Goal: Information Seeking & Learning: Learn about a topic

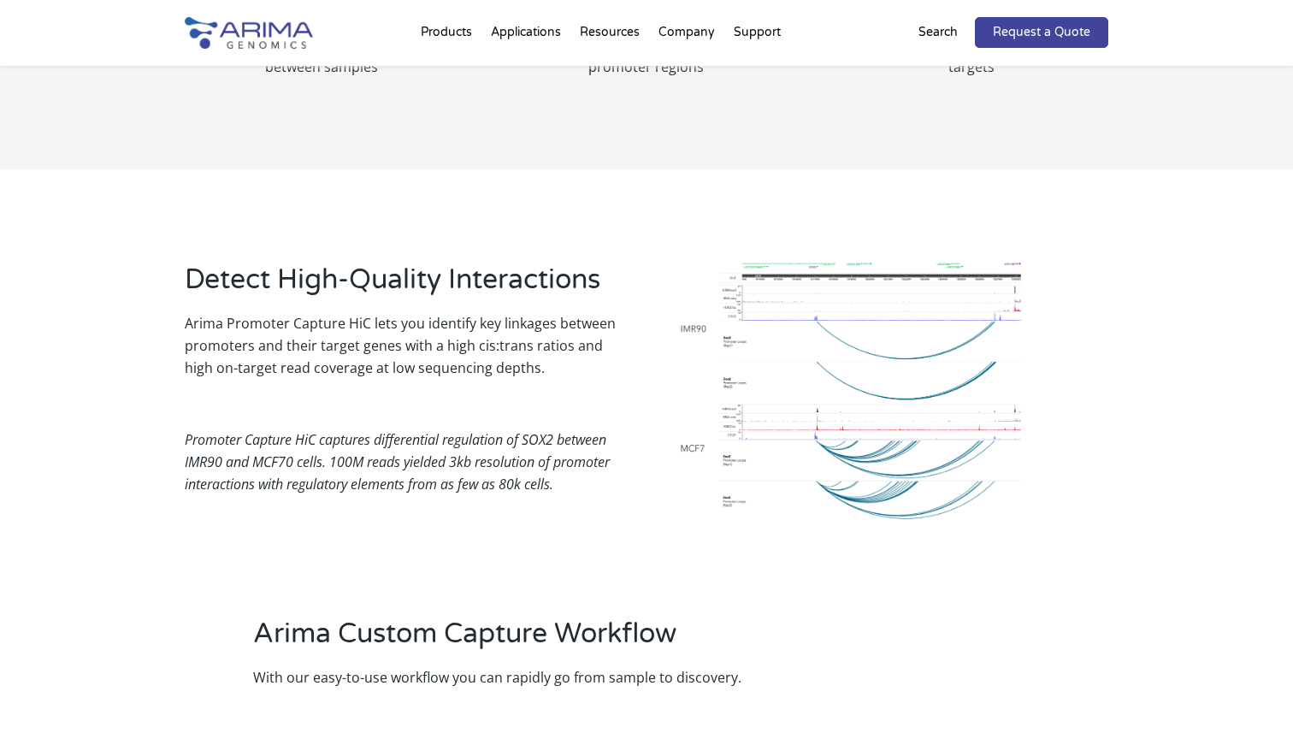
scroll to position [1052, 0]
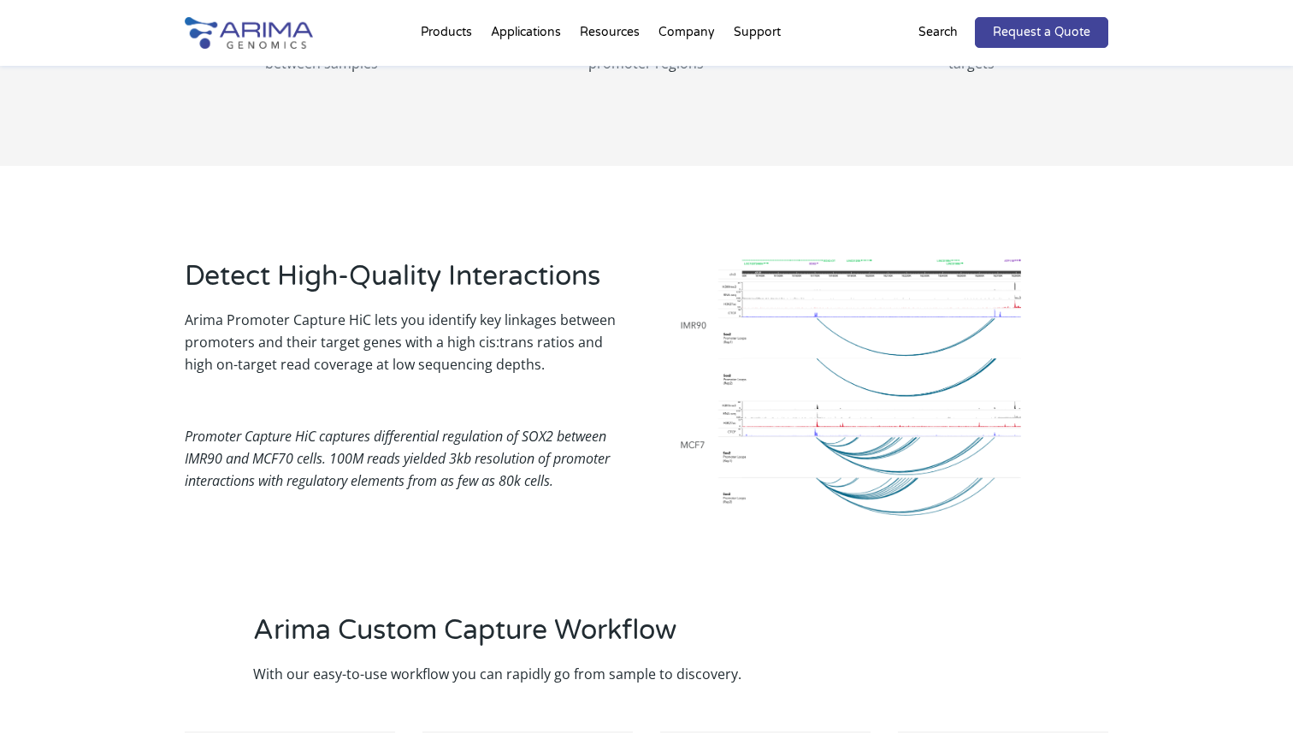
click at [808, 420] on img at bounding box center [846, 388] width 349 height 263
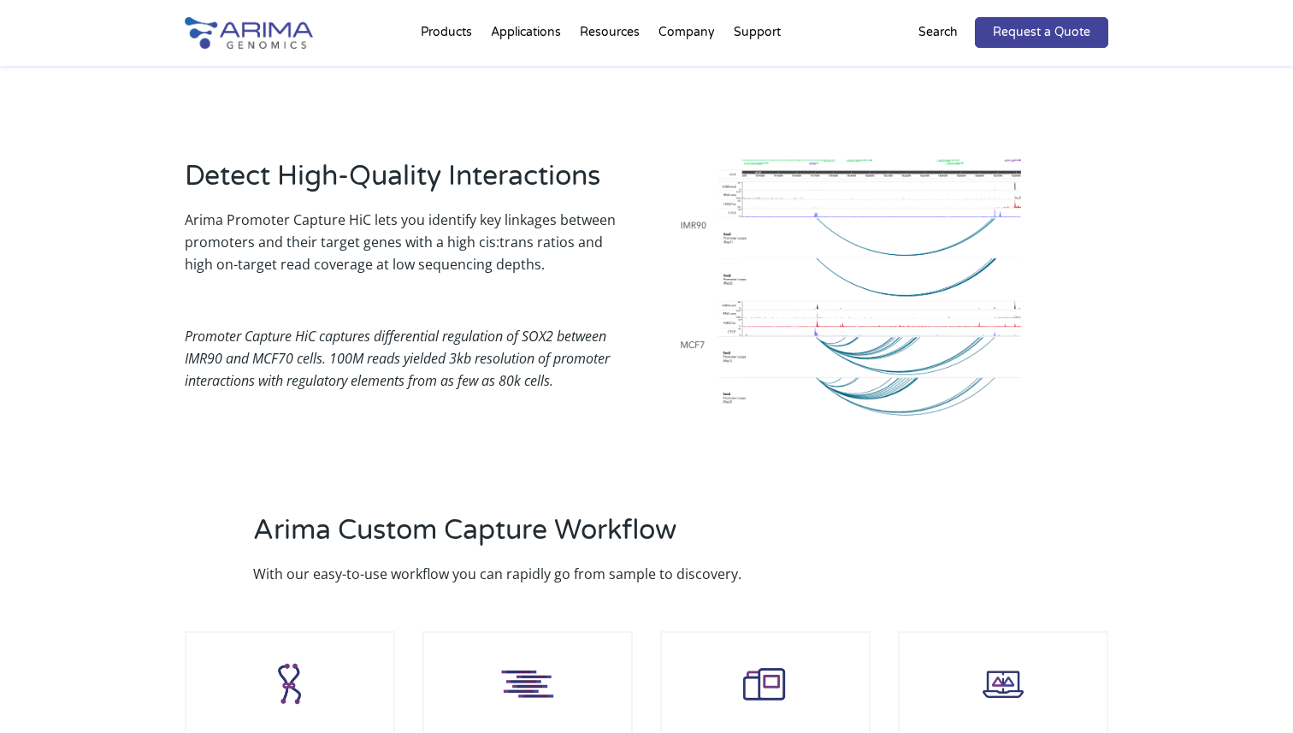
scroll to position [1156, 0]
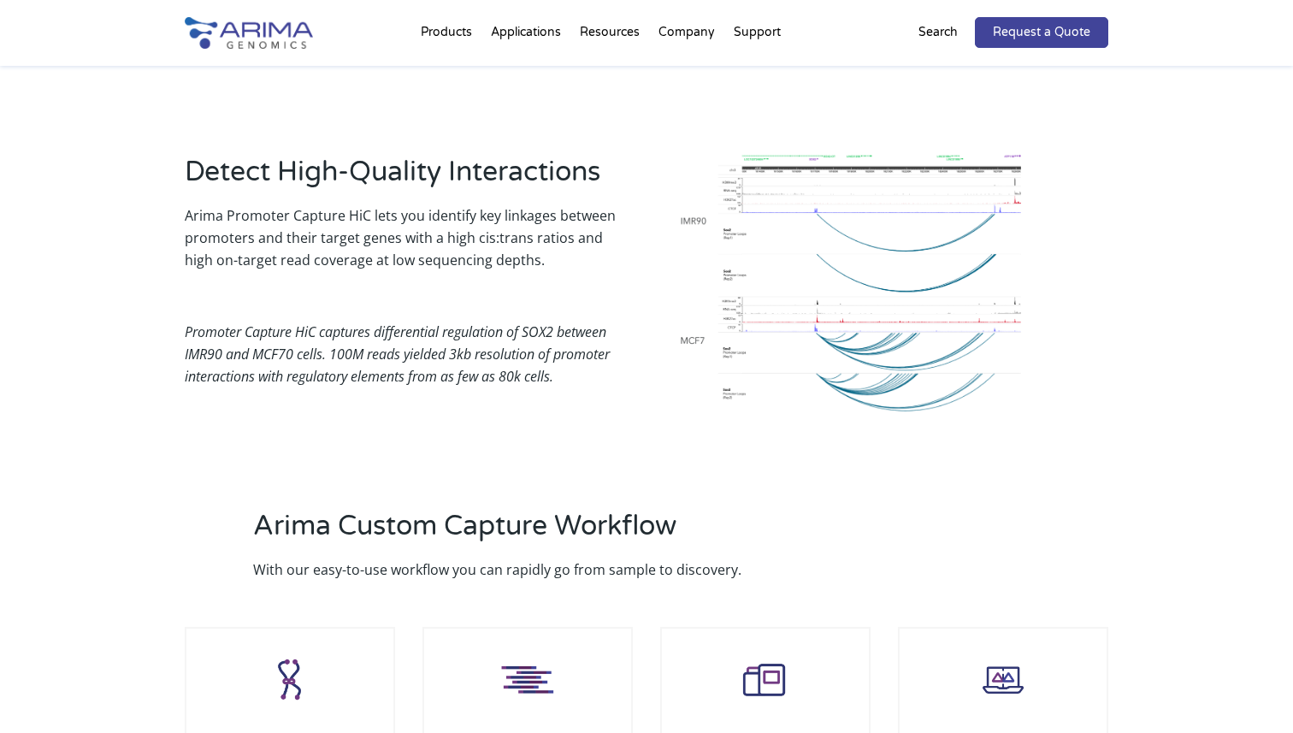
click at [876, 239] on img at bounding box center [846, 284] width 349 height 263
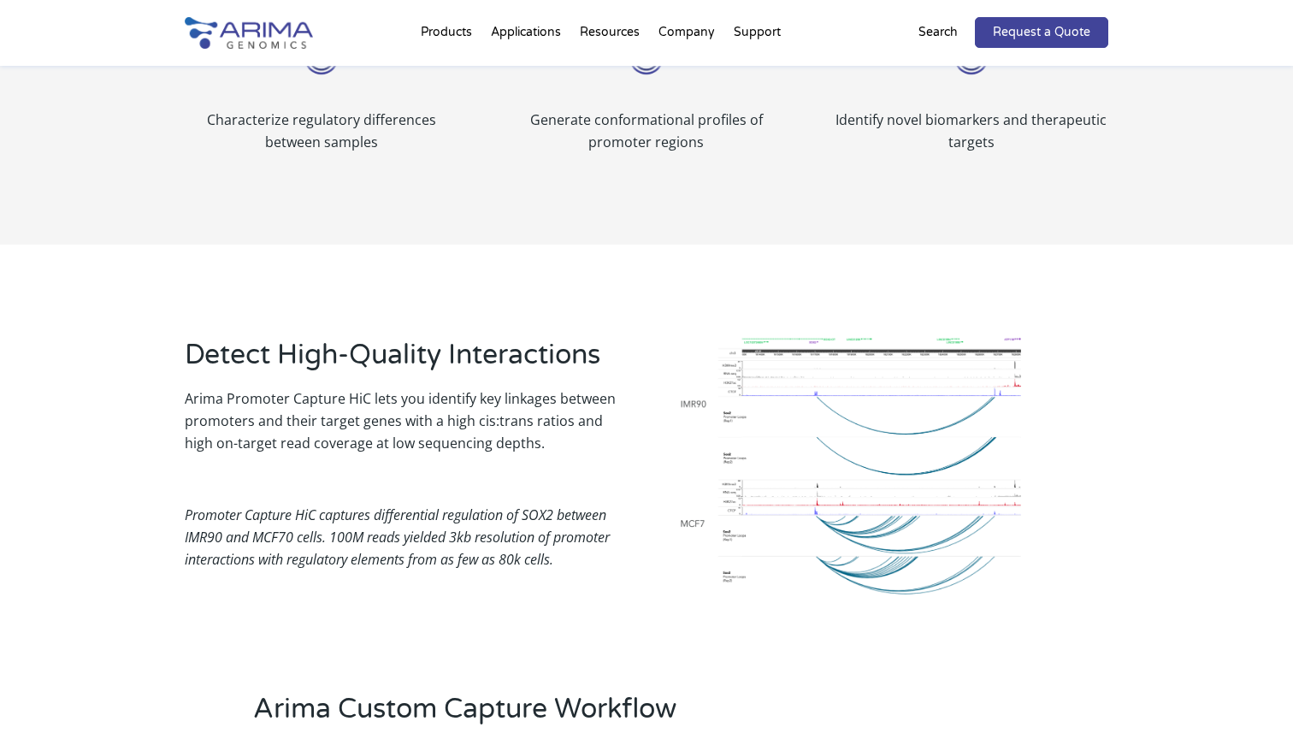
scroll to position [0, 0]
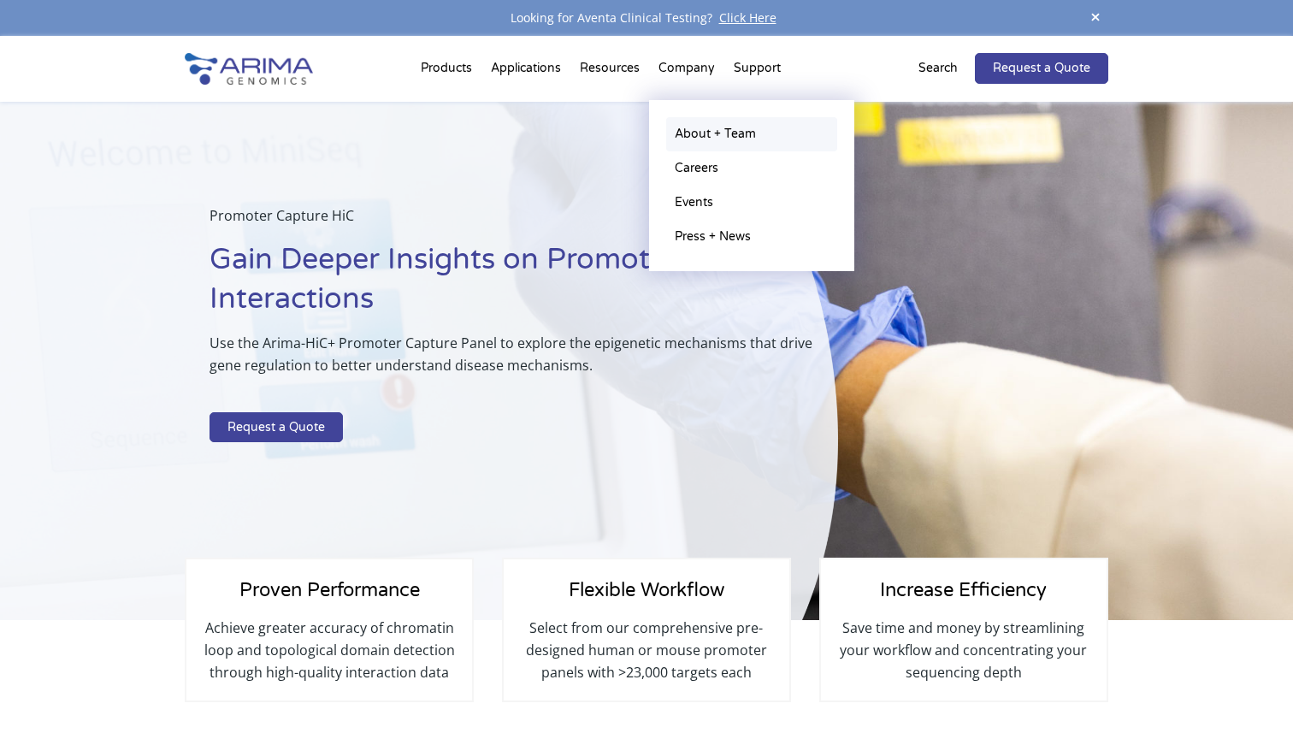
click at [694, 140] on link "About + Team" at bounding box center [751, 134] width 171 height 34
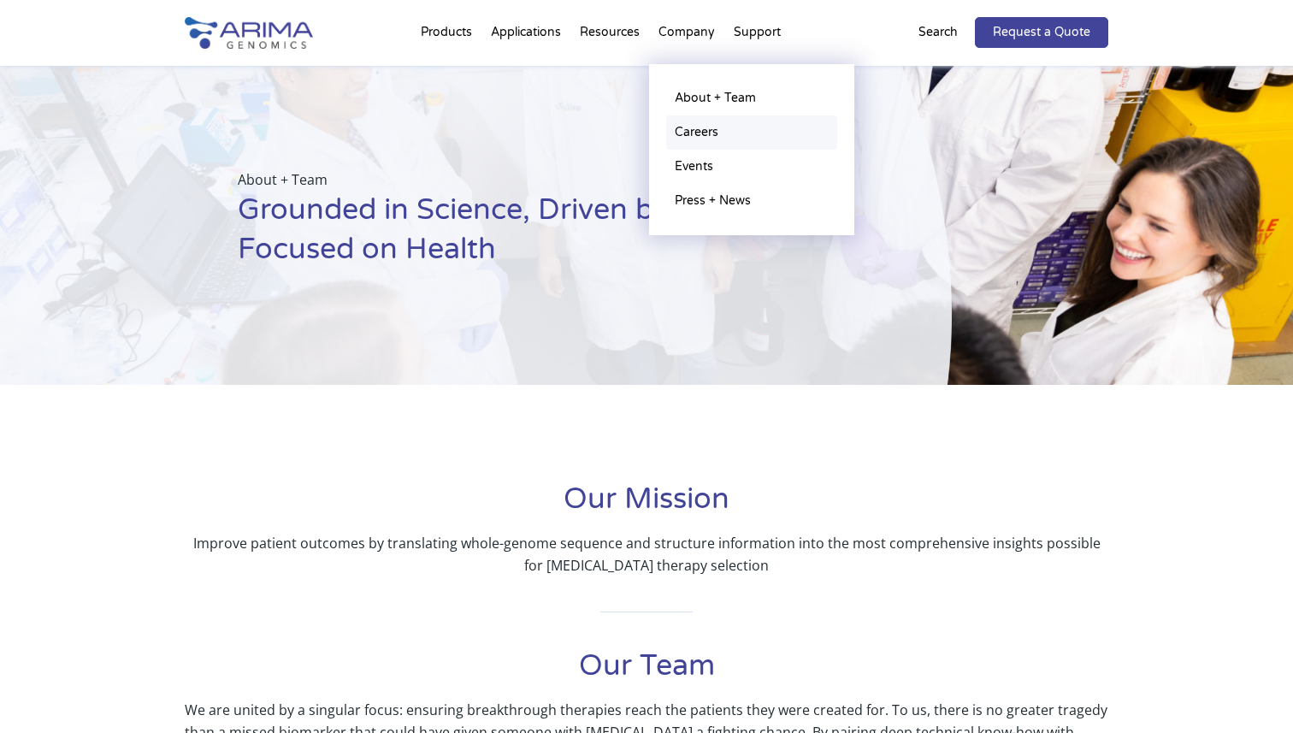
click at [693, 128] on link "Careers" at bounding box center [751, 132] width 171 height 34
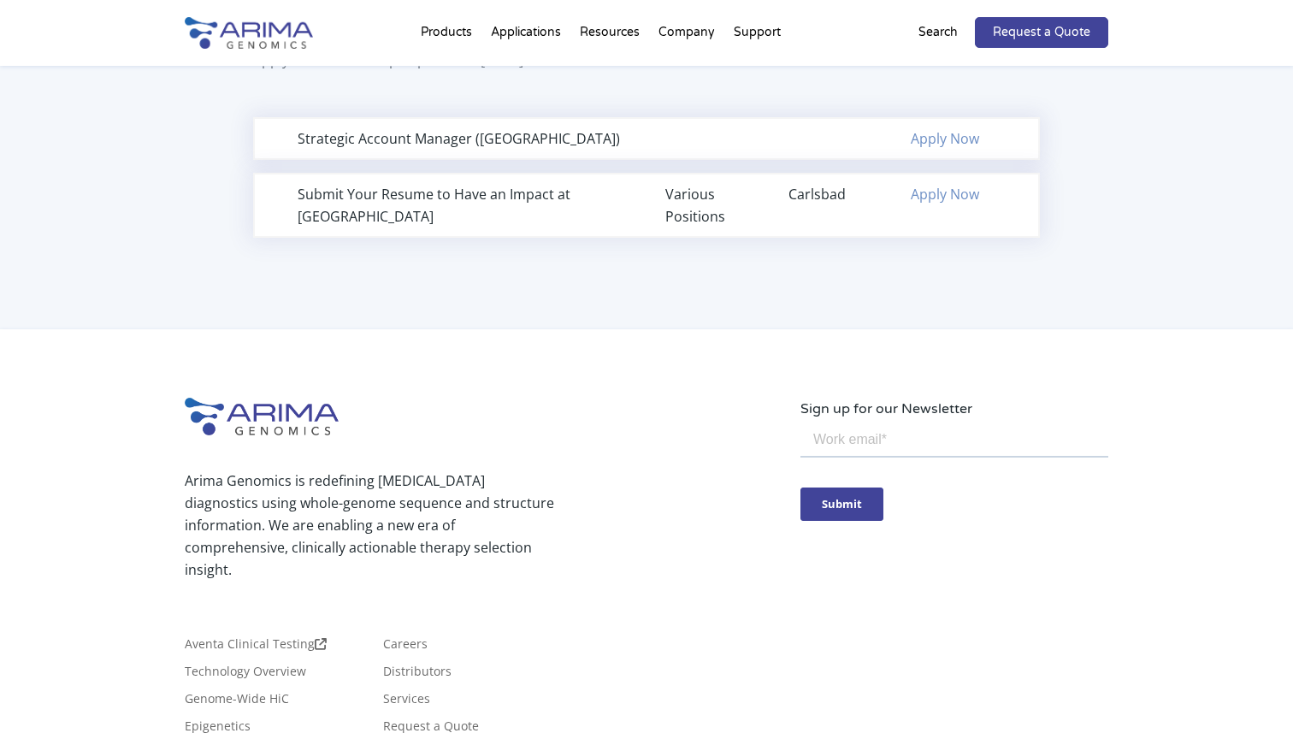
scroll to position [1241, 0]
click at [962, 200] on link "Apply Now" at bounding box center [945, 196] width 68 height 19
click at [764, 140] on div "Strategic Account Manager ([GEOGRAPHIC_DATA]) Apply Now" at bounding box center [646, 141] width 787 height 43
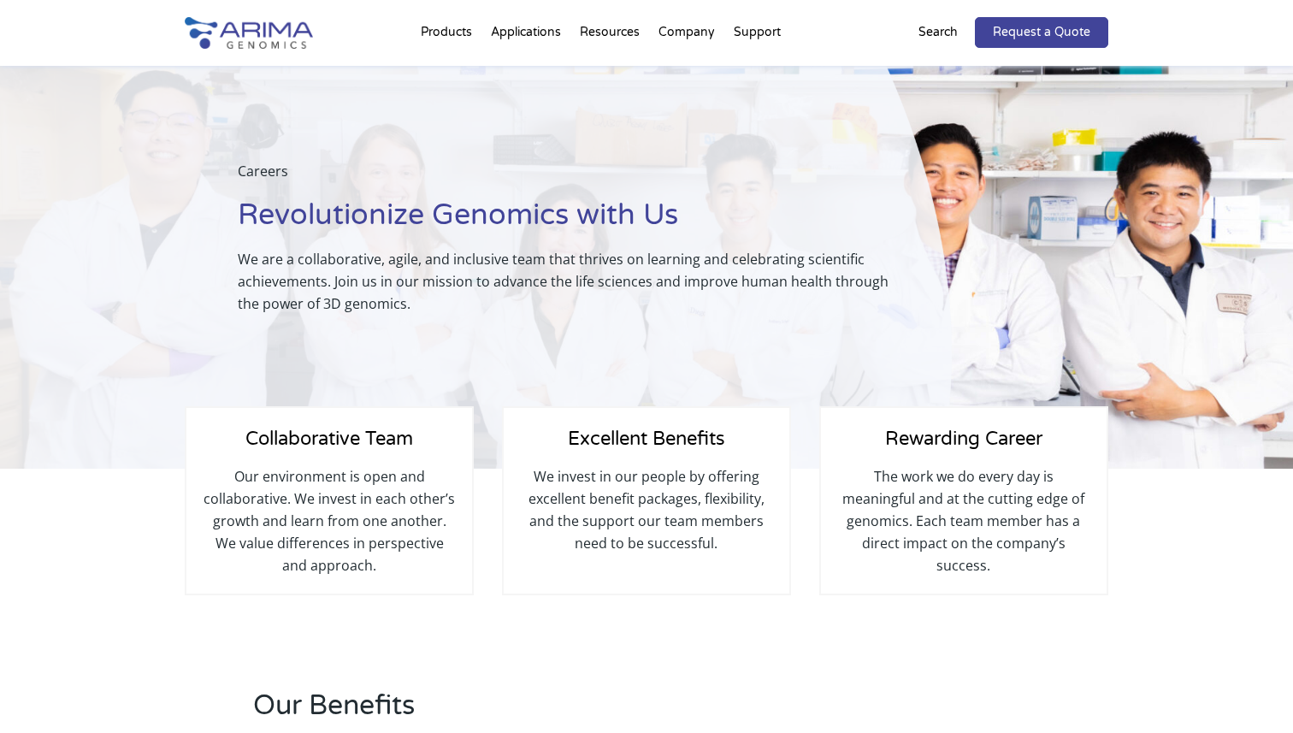
scroll to position [0, 0]
